Goal: Task Accomplishment & Management: Manage account settings

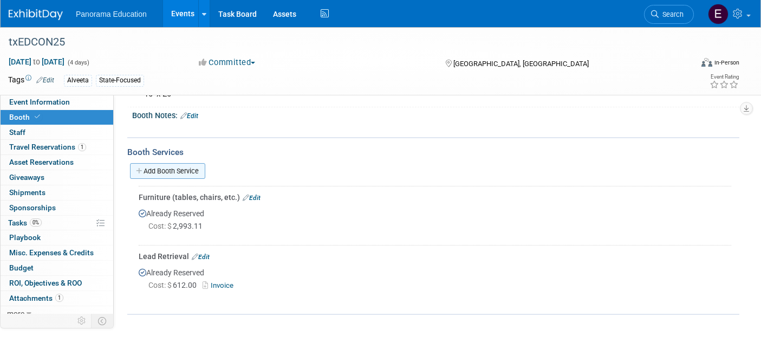
click at [188, 178] on link "Add Booth Service" at bounding box center [167, 171] width 75 height 16
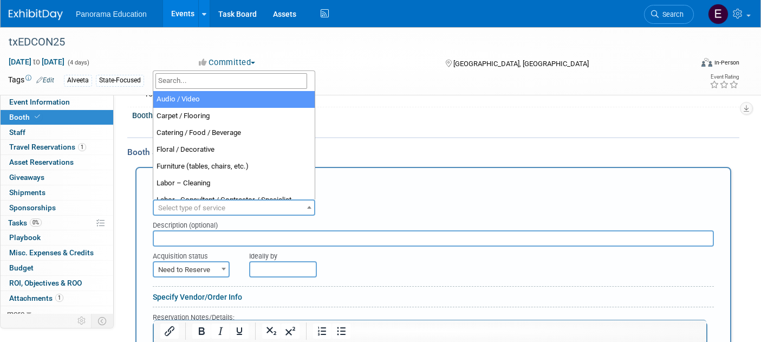
click at [217, 206] on span "Select type of service" at bounding box center [191, 208] width 67 height 8
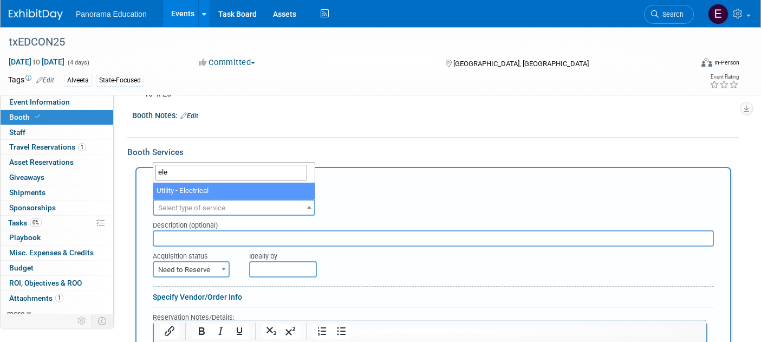
type input "ele"
select select "8"
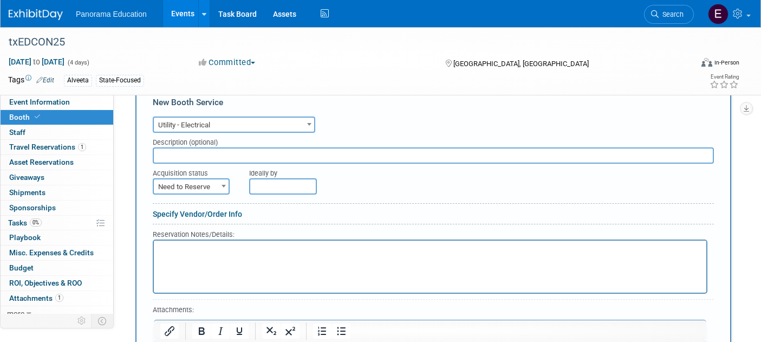
scroll to position [246, 0]
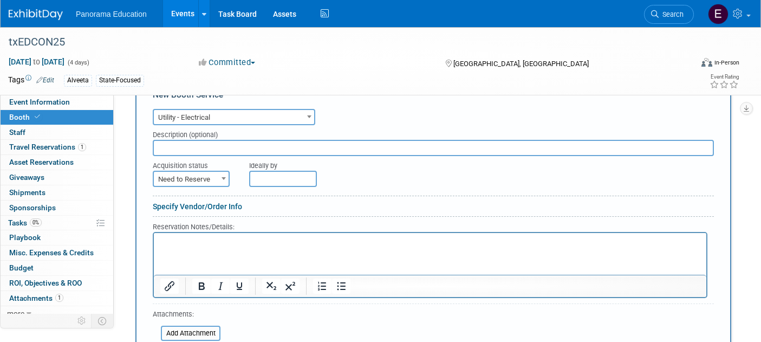
click at [211, 178] on span "Need to Reserve" at bounding box center [191, 179] width 75 height 15
select select "2"
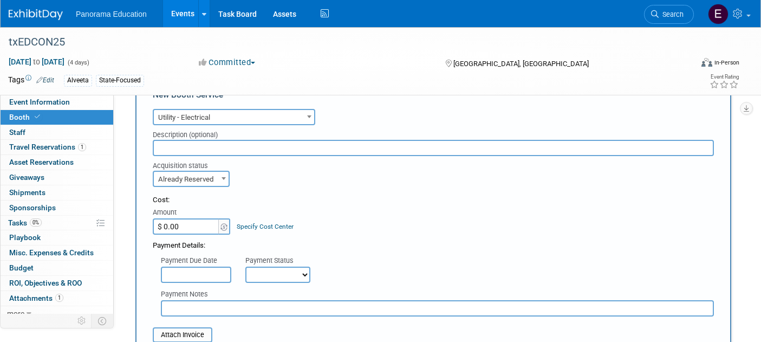
click at [203, 230] on input "$ 0.00" at bounding box center [187, 226] width 68 height 16
type input "$ 405.00"
click at [319, 219] on div "Cost: Amount $ 405.00 Specify Cost Center Cost Center -- Not Specified --" at bounding box center [433, 215] width 561 height 40
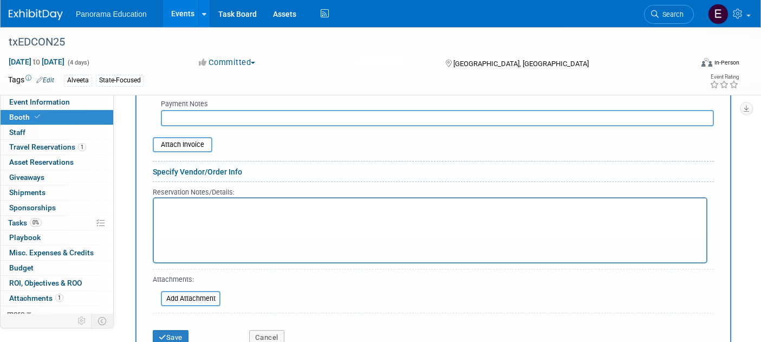
scroll to position [452, 0]
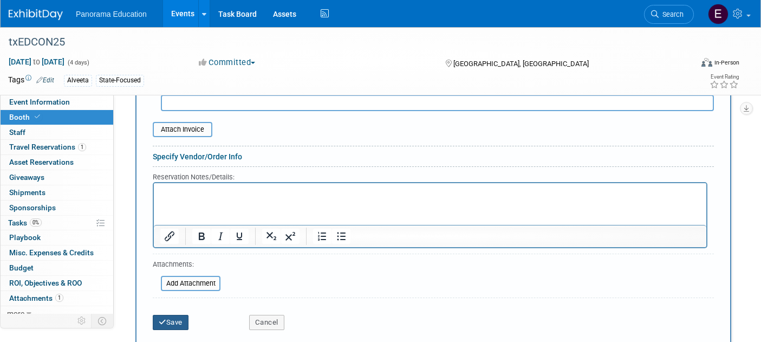
click at [169, 328] on button "Save" at bounding box center [171, 322] width 36 height 15
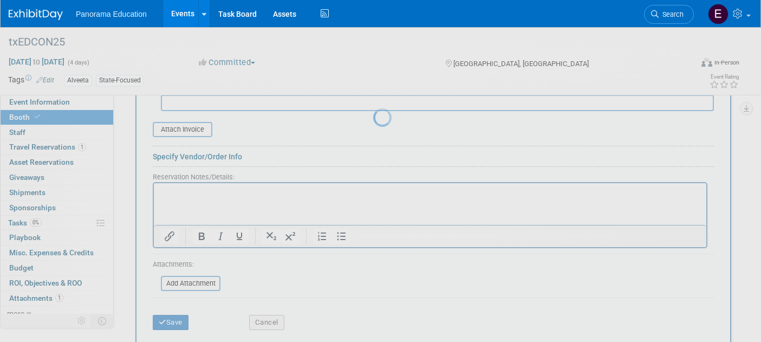
scroll to position [304, 0]
